Goal: Transaction & Acquisition: Purchase product/service

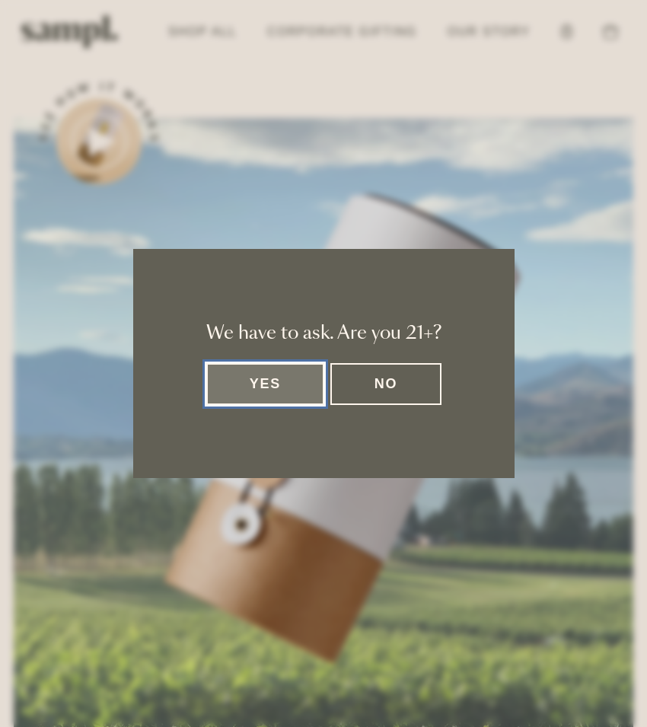
click at [275, 385] on button "Yes" at bounding box center [265, 384] width 119 height 42
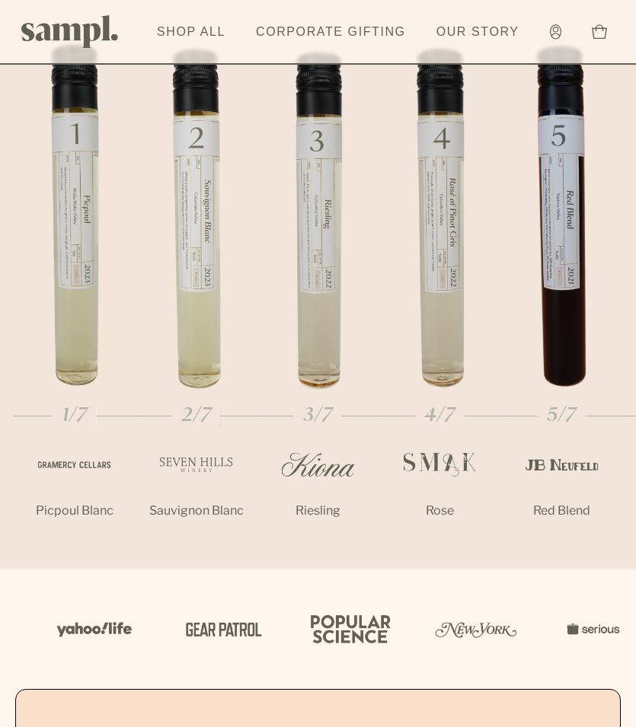
scroll to position [1751, 0]
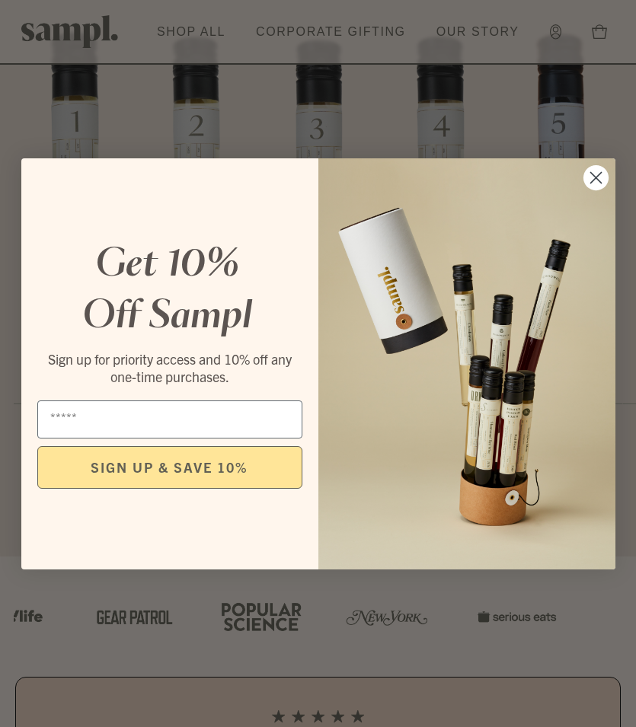
click at [602, 176] on circle "Close dialog" at bounding box center [594, 176] width 25 height 25
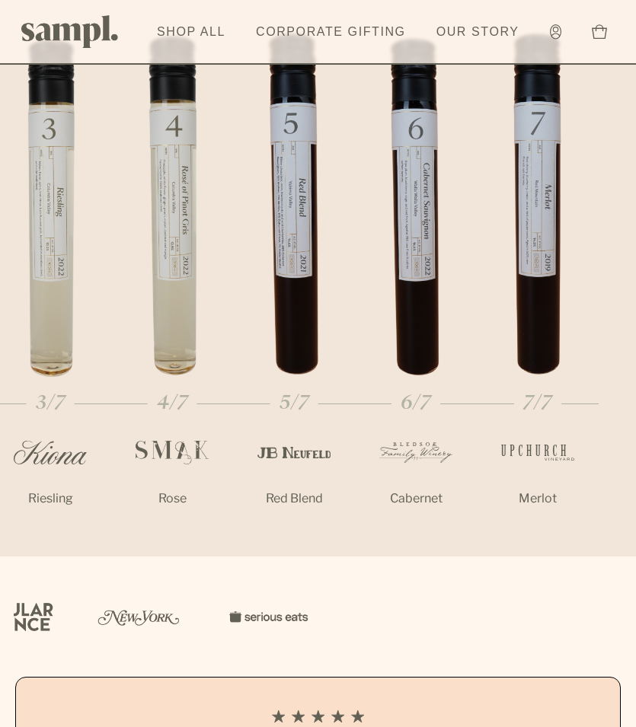
click at [257, 247] on div "5/7" at bounding box center [294, 217] width 122 height 371
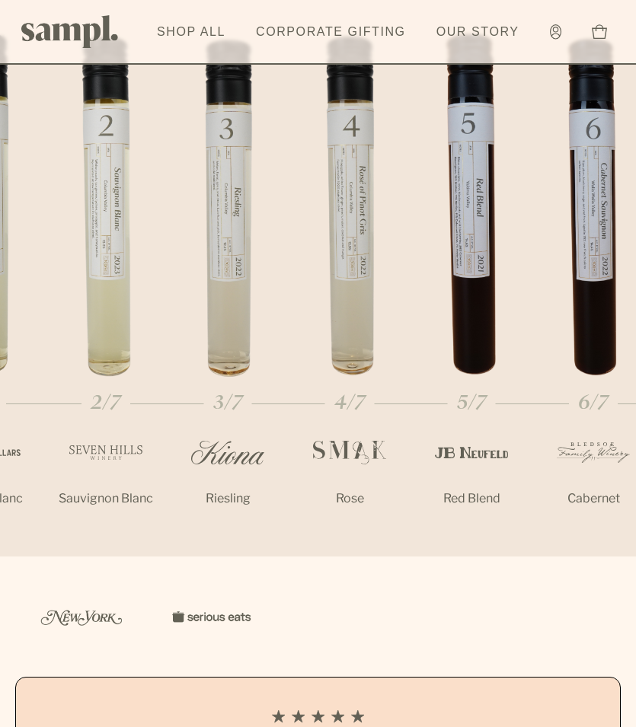
click at [399, 238] on div "4/7" at bounding box center [349, 217] width 122 height 371
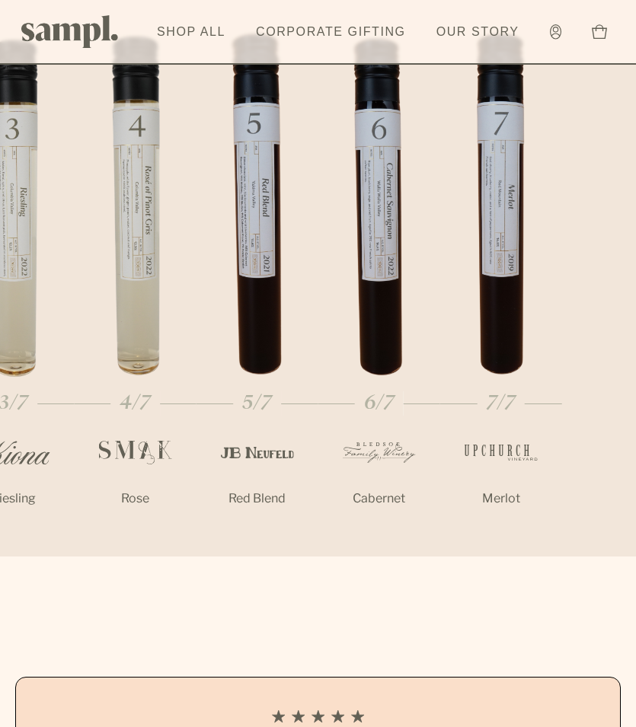
click at [97, 234] on div "4/7" at bounding box center [136, 217] width 122 height 371
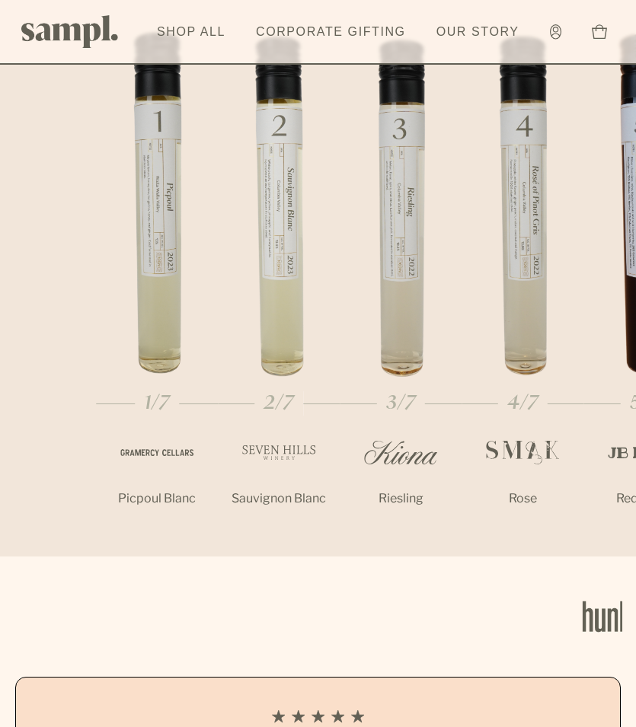
click at [523, 288] on ul "1/7 Picpoul Blanc 2/7 Sauvignon Blanc 3/7" at bounding box center [365, 294] width 538 height 524
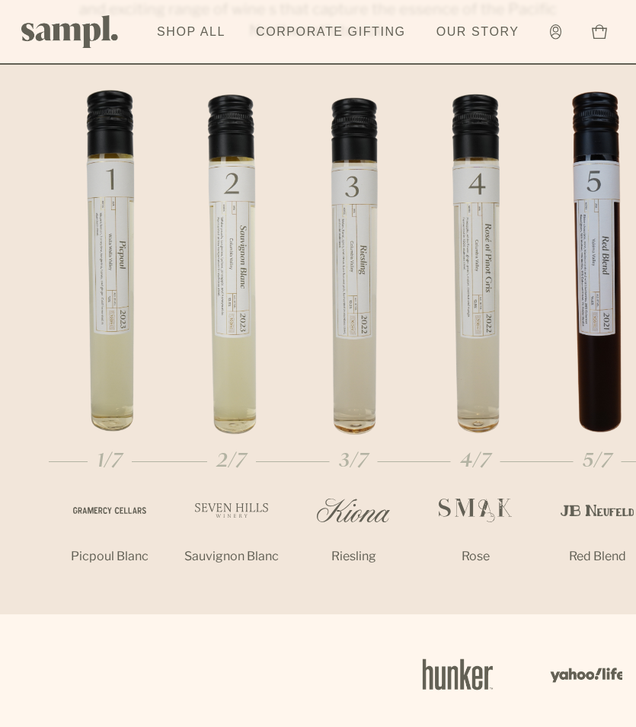
scroll to position [1675, 0]
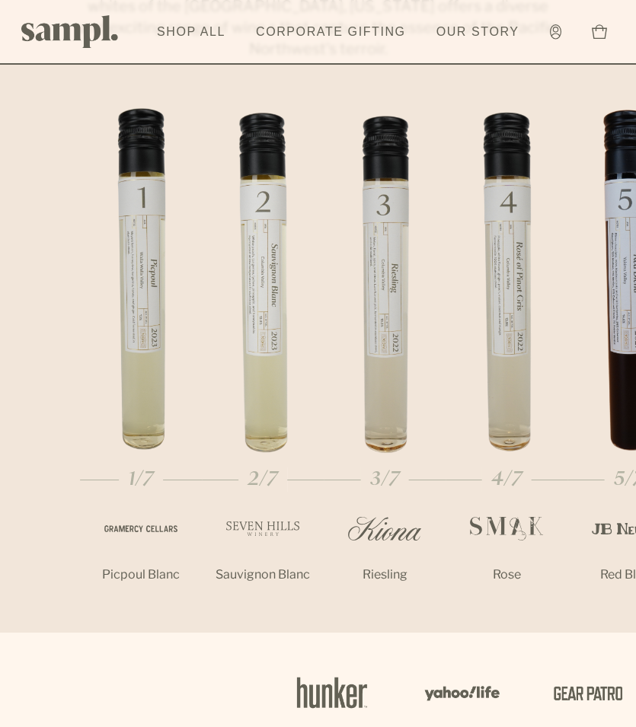
click at [431, 311] on div "3/7" at bounding box center [384, 293] width 122 height 371
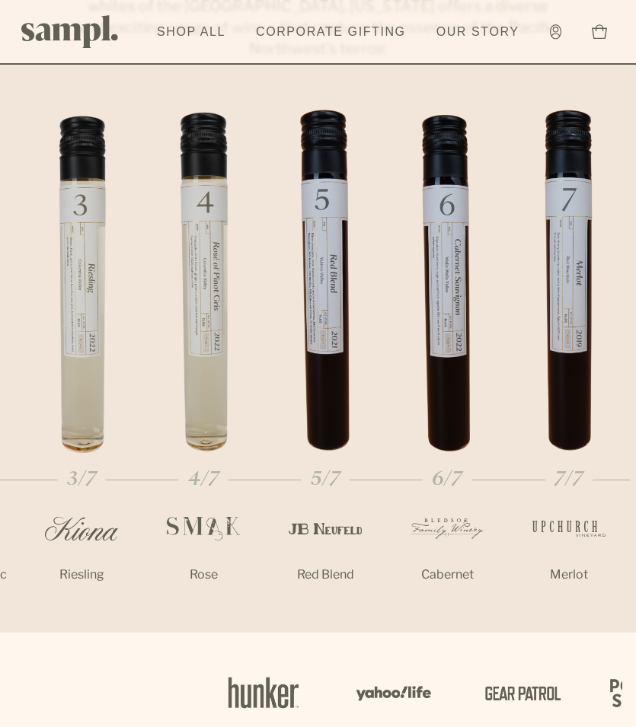
click at [315, 314] on ul "1/7 Picpoul Blanc 2/7 Sauvignon Blanc 3/7" at bounding box center [46, 370] width 538 height 524
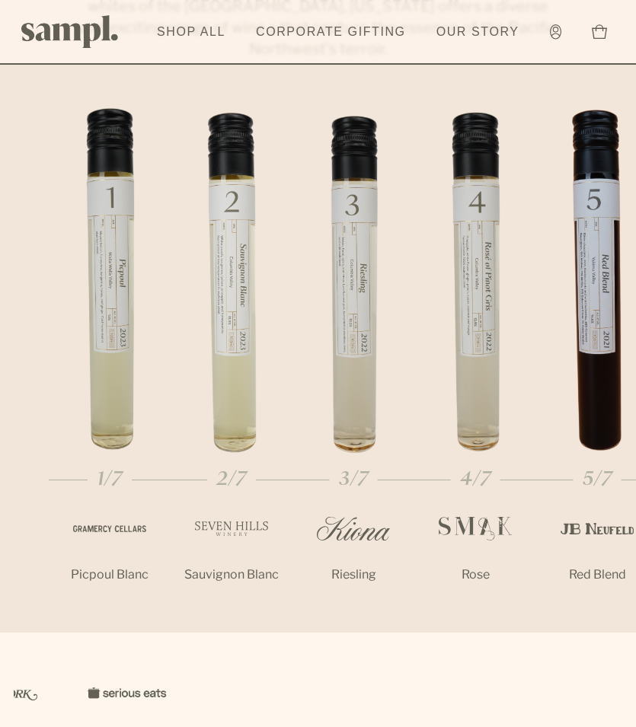
click at [611, 19] on button "Toggle cart sidebar 0" at bounding box center [599, 32] width 30 height 30
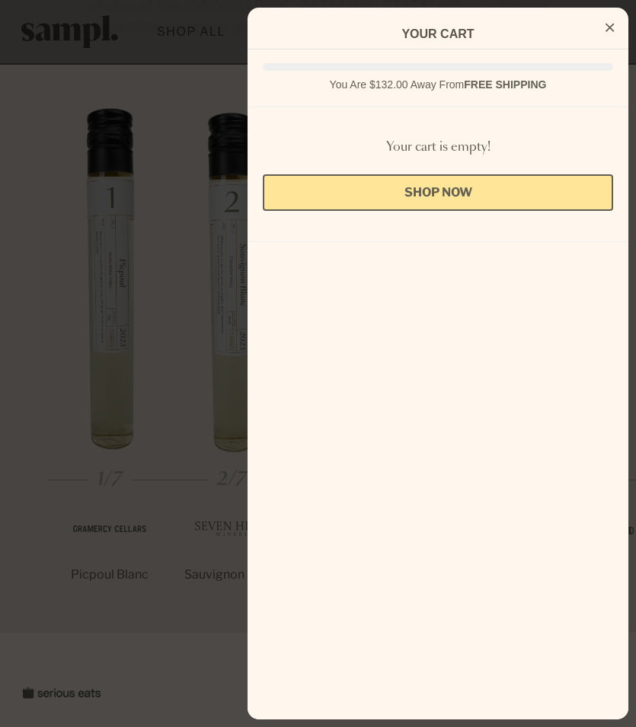
click at [610, 25] on icon "Close Cart" at bounding box center [609, 28] width 8 height 14
